Goal: Register for event/course

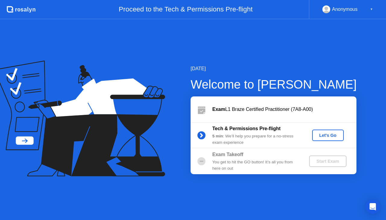
click at [325, 136] on div "Let's Go" at bounding box center [328, 135] width 27 height 5
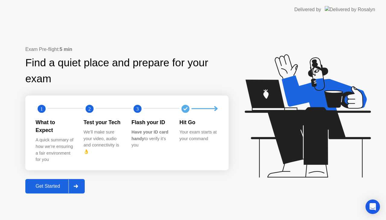
click at [51, 184] on div "Get Started" at bounding box center [47, 186] width 41 height 5
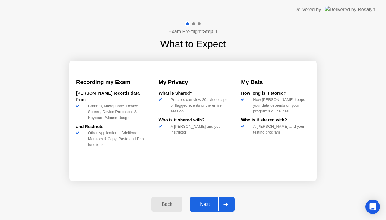
click at [211, 206] on div "Next" at bounding box center [205, 204] width 27 height 5
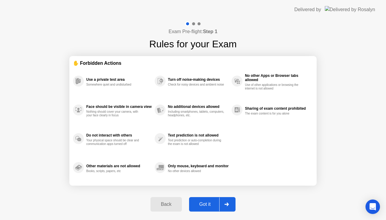
click at [204, 203] on div "Got it" at bounding box center [205, 204] width 28 height 5
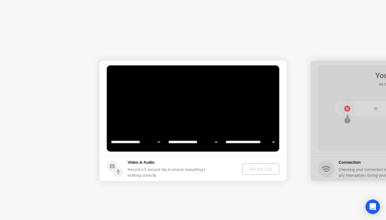
select select "**********"
select select "*******"
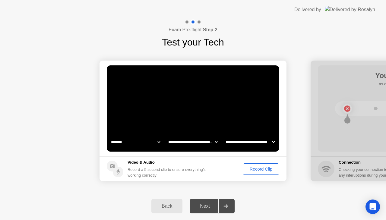
click at [267, 171] on div "Record Clip" at bounding box center [261, 169] width 32 height 5
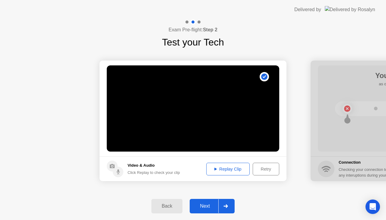
click at [222, 169] on div "Replay Clip" at bounding box center [227, 169] width 39 height 5
click at [204, 208] on div "Next" at bounding box center [205, 206] width 27 height 5
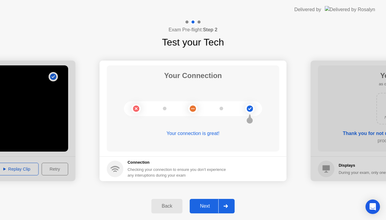
click at [207, 206] on div "Next" at bounding box center [205, 206] width 27 height 5
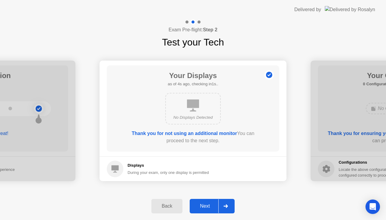
click at [209, 209] on div "Next" at bounding box center [205, 206] width 27 height 5
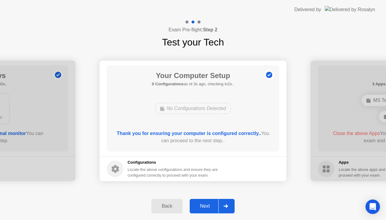
click at [209, 207] on div "Next" at bounding box center [205, 206] width 27 height 5
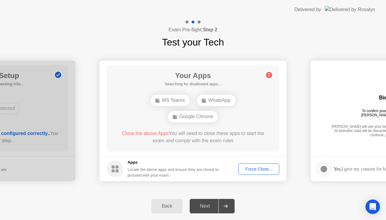
click at [272, 169] on div "Force Close..." at bounding box center [258, 169] width 37 height 5
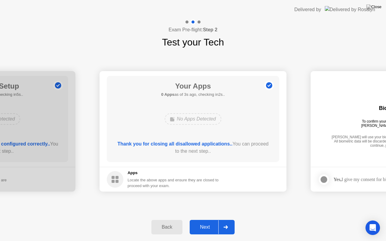
click at [206, 220] on div "Next" at bounding box center [205, 227] width 27 height 5
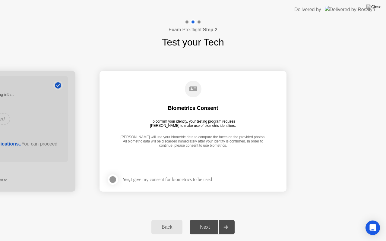
click at [163, 181] on div "Yes, I give my consent for biometrics to be used" at bounding box center [167, 180] width 90 height 6
click at [110, 179] on div at bounding box center [112, 179] width 7 height 7
click at [209, 220] on div "Next" at bounding box center [205, 227] width 27 height 5
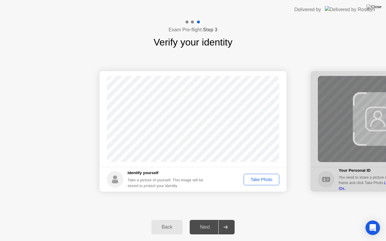
click at [262, 182] on div "Take Photo" at bounding box center [261, 179] width 31 height 5
click at [262, 183] on button "Retake" at bounding box center [266, 179] width 28 height 11
click at [261, 180] on div "Take Photo" at bounding box center [261, 179] width 31 height 5
click at [208, 220] on div "Next" at bounding box center [205, 227] width 27 height 5
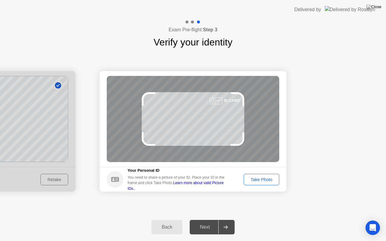
click at [255, 182] on div "Take Photo" at bounding box center [261, 179] width 31 height 5
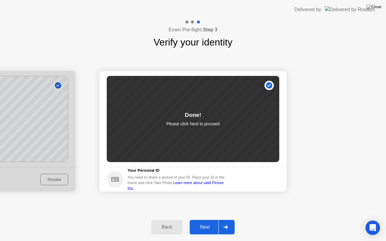
click at [208, 220] on div "Next" at bounding box center [205, 227] width 27 height 5
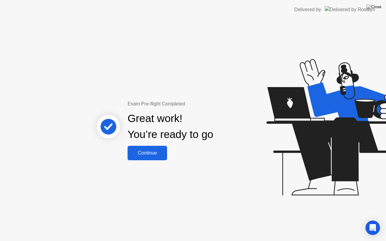
click at [157, 156] on div "Continue" at bounding box center [147, 152] width 36 height 5
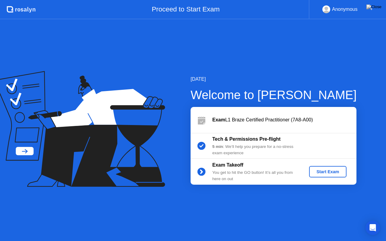
click at [327, 170] on div "Start Exam" at bounding box center [328, 171] width 32 height 5
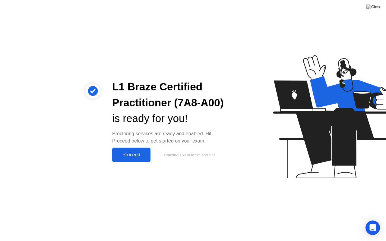
click at [129, 155] on div "Proceed" at bounding box center [131, 154] width 35 height 5
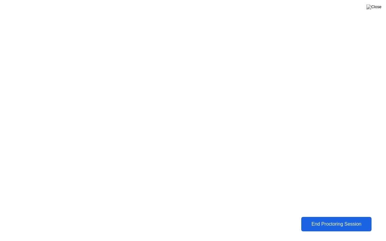
click at [338, 220] on div "End Proctoring Session" at bounding box center [336, 224] width 73 height 6
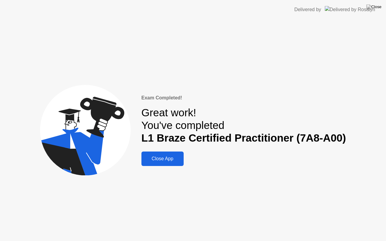
click at [161, 164] on button "Close App" at bounding box center [162, 159] width 42 height 14
